Goal: Task Accomplishment & Management: Manage account settings

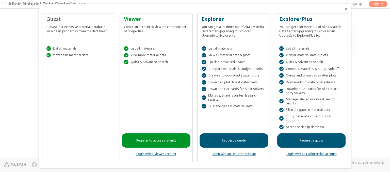
click at [344, 9] on icon "Close" at bounding box center [346, 9] width 4 height 4
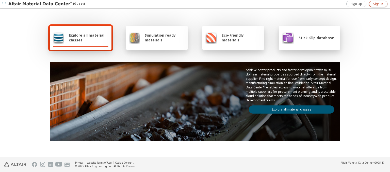
click at [378, 4] on span "Sign In" at bounding box center [378, 4] width 10 height 4
click at [40, 4] on img at bounding box center [40, 4] width 65 height 5
click at [87, 38] on span "Explore all material classes" at bounding box center [89, 38] width 40 height 10
click at [289, 108] on link "Explore all material classes" at bounding box center [291, 109] width 85 height 8
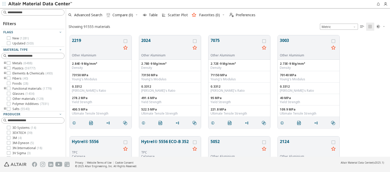
scroll to position [121, 320]
click at [126, 41] on icon "grid" at bounding box center [126, 41] width 4 height 4
click at [195, 41] on icon "grid" at bounding box center [195, 41] width 4 height 4
click at [241, 15] on span "Preferences" at bounding box center [246, 15] width 20 height 4
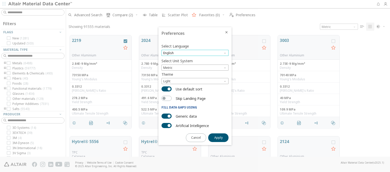
click at [195, 53] on span "English" at bounding box center [194, 53] width 67 height 6
click at [195, 65] on span "Deutsch" at bounding box center [195, 66] width 63 height 4
click at [218, 137] on span "Apply" at bounding box center [218, 138] width 8 height 4
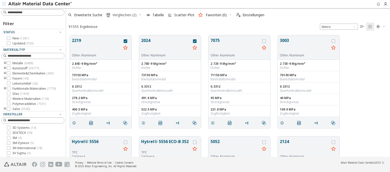
click at [122, 15] on span "Vergleichen (2)" at bounding box center [124, 15] width 24 height 4
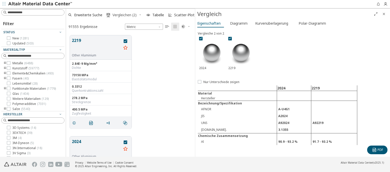
scroll to position [121, 125]
click at [384, 14] on icon "Close" at bounding box center [384, 14] width 4 height 4
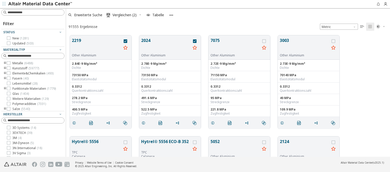
scroll to position [121, 320]
click at [250, 15] on span "Einstellungen" at bounding box center [253, 15] width 22 height 4
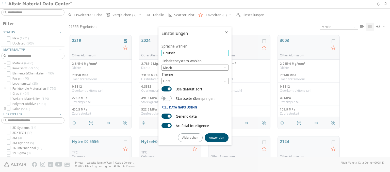
click at [195, 53] on span "Deutsch" at bounding box center [194, 53] width 67 height 6
click at [195, 59] on span "English" at bounding box center [195, 60] width 63 height 4
click at [217, 137] on span "Anwenden" at bounding box center [216, 138] width 15 height 4
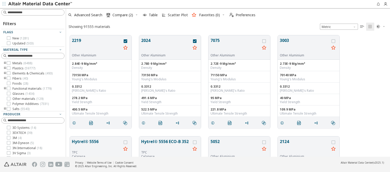
click at [40, 4] on img at bounding box center [40, 4] width 65 height 5
